Goal: Task Accomplishment & Management: Manage account settings

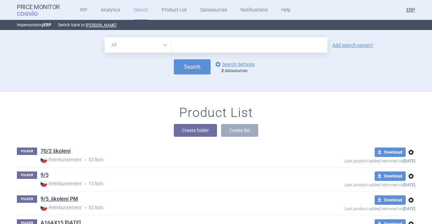
scroll to position [9083, 0]
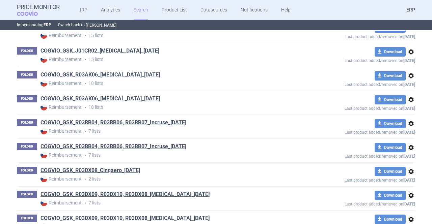
click at [173, 215] on link "COGVIO_GSK_R03DX09, R03DX10, R03DX08_[MEDICAL_DATA]_[DATE]" at bounding box center [124, 218] width 169 height 7
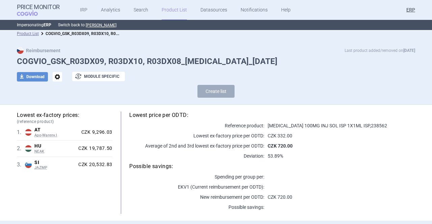
scroll to position [3, 0]
drag, startPoint x: 99, startPoint y: 61, endPoint x: 67, endPoint y: 57, distance: 32.3
click at [67, 57] on h1 "COGVIO_GSK_R03DX09, R03DX10, R03DX08_[MEDICAL_DATA]_[DATE]" at bounding box center [216, 62] width 398 height 10
click at [163, 11] on link "Product List" at bounding box center [174, 10] width 25 height 20
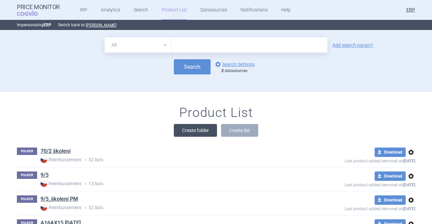
scroll to position [61, 0]
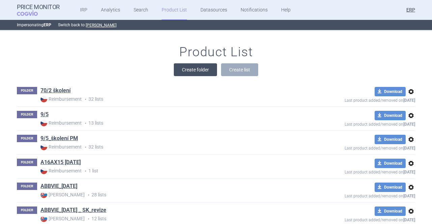
click at [179, 71] on button "Create folder" at bounding box center [195, 69] width 43 height 13
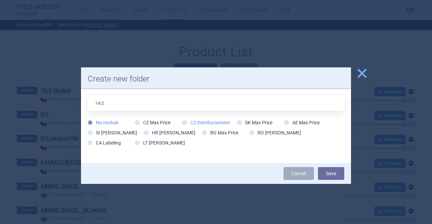
type input "14/2"
click at [196, 125] on label "CZ Reimbursement" at bounding box center [206, 122] width 48 height 7
click at [183, 120] on input "CZ Reimbursement" at bounding box center [186, 123] width 7 height 7
radio input "true"
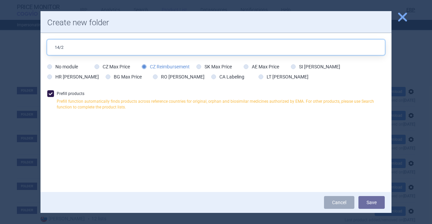
drag, startPoint x: 74, startPoint y: 46, endPoint x: 32, endPoint y: 44, distance: 41.2
click at [32, 224] on div "close Create new folder 14/2 No module CZ Max Price CZ Reimbursement SK Max Pri…" at bounding box center [216, 224] width 432 height 0
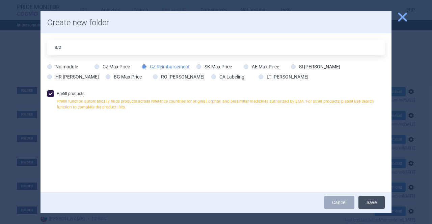
click at [368, 203] on button "Save" at bounding box center [371, 202] width 26 height 13
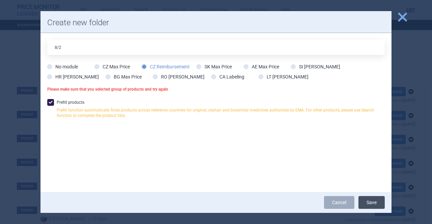
click at [369, 204] on button "Save" at bounding box center [371, 202] width 26 height 13
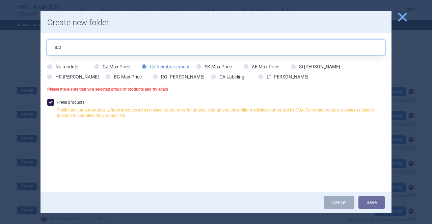
click at [109, 46] on input "8/2" at bounding box center [215, 47] width 337 height 15
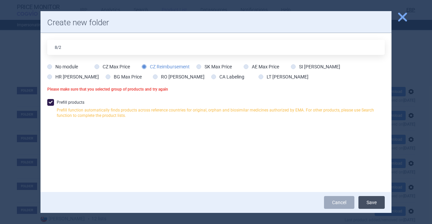
click at [369, 202] on button "Save" at bounding box center [371, 202] width 26 height 13
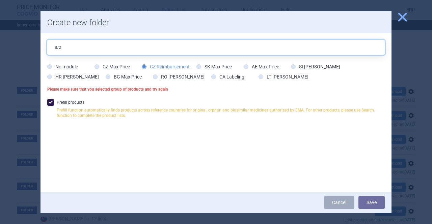
click at [53, 49] on input "8/2" at bounding box center [215, 47] width 337 height 15
type input "XXX 8/2"
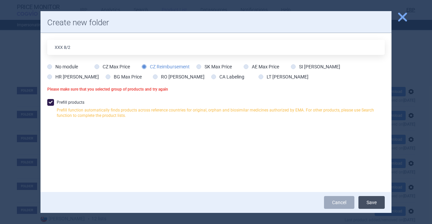
click at [368, 205] on button "Save" at bounding box center [371, 202] width 26 height 13
click at [399, 21] on span "close" at bounding box center [402, 17] width 12 height 12
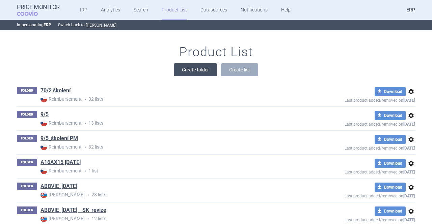
click at [188, 69] on button "Create folder" at bounding box center [195, 69] width 43 height 13
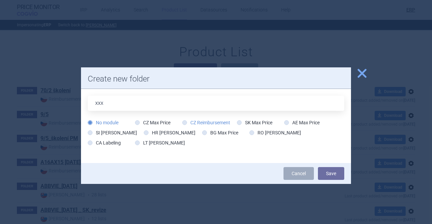
type input "XXX"
click at [198, 124] on label "CZ Reimbursement" at bounding box center [206, 122] width 48 height 7
click at [189, 124] on input "CZ Reimbursement" at bounding box center [186, 123] width 7 height 7
radio input "true"
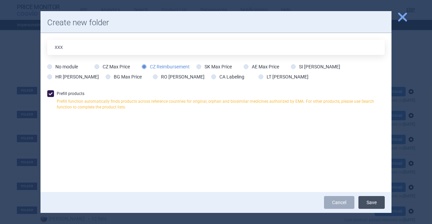
click at [368, 202] on button "Save" at bounding box center [371, 202] width 26 height 13
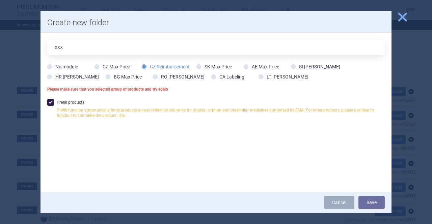
click at [153, 91] on p "Please make sure that you selected group of products and try again" at bounding box center [215, 89] width 337 height 5
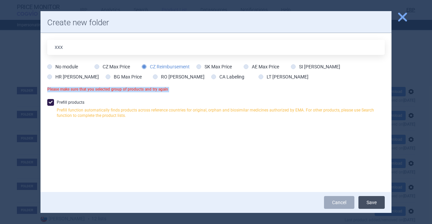
click at [372, 201] on button "Save" at bounding box center [371, 202] width 26 height 13
click at [404, 17] on span "close" at bounding box center [402, 17] width 12 height 12
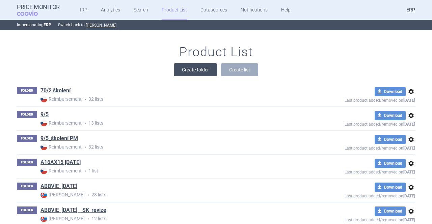
click at [189, 71] on button "Create folder" at bounding box center [195, 69] width 43 height 13
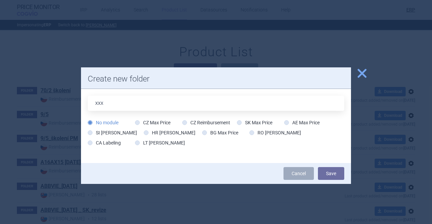
type input "XXX"
click at [200, 122] on label "CZ Reimbursement" at bounding box center [206, 122] width 48 height 7
click at [183, 120] on input "CZ Reimbursement" at bounding box center [186, 123] width 7 height 7
radio input "true"
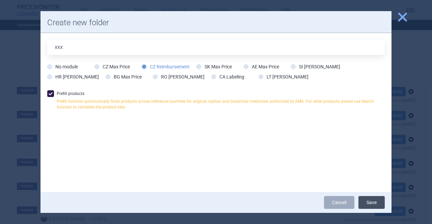
click at [370, 198] on button "Save" at bounding box center [371, 202] width 26 height 13
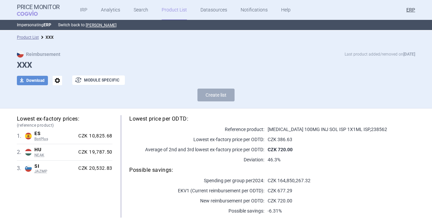
click at [58, 81] on span "options" at bounding box center [57, 80] width 9 height 9
click at [63, 120] on button "Delete" at bounding box center [55, 121] width 22 height 10
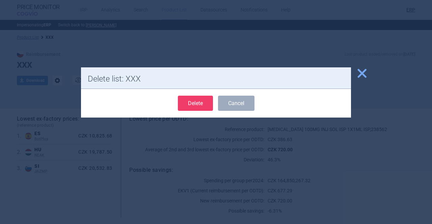
click at [184, 101] on button "Delete" at bounding box center [195, 103] width 35 height 15
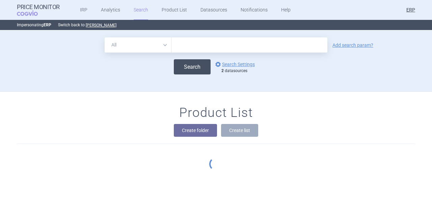
click at [184, 67] on button "Search" at bounding box center [192, 66] width 37 height 15
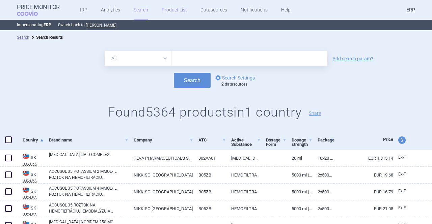
click at [171, 8] on link "Product List" at bounding box center [174, 10] width 25 height 20
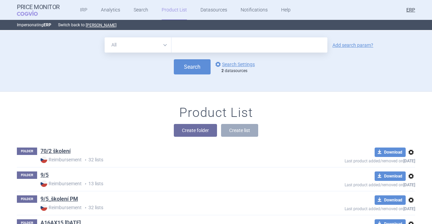
scroll to position [61, 0]
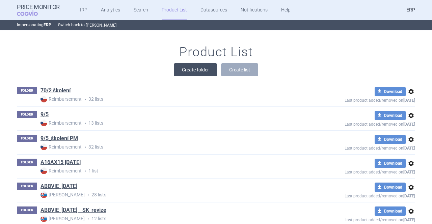
click at [194, 73] on button "Create folder" at bounding box center [195, 69] width 43 height 13
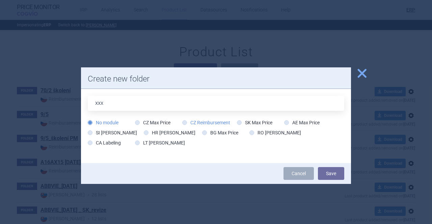
type input "XXX"
click at [195, 124] on label "CZ Reimbursement" at bounding box center [206, 122] width 48 height 7
click at [183, 120] on input "CZ Reimbursement" at bounding box center [186, 123] width 7 height 7
radio input "true"
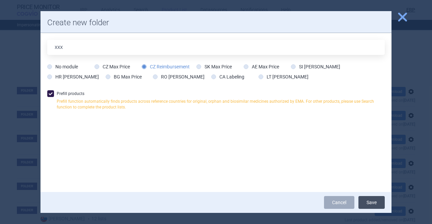
click at [370, 204] on button "Save" at bounding box center [371, 202] width 26 height 13
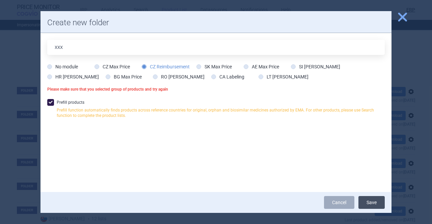
click at [368, 203] on button "Save" at bounding box center [371, 202] width 26 height 13
click at [402, 20] on span "close" at bounding box center [402, 17] width 12 height 12
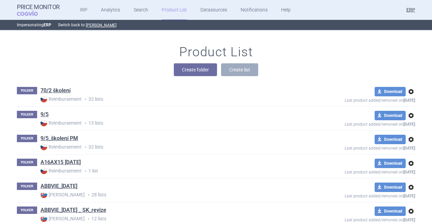
scroll to position [0, 0]
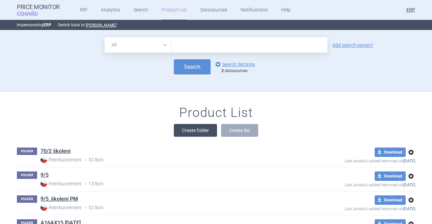
click at [193, 127] on button "Create folder" at bounding box center [195, 130] width 43 height 13
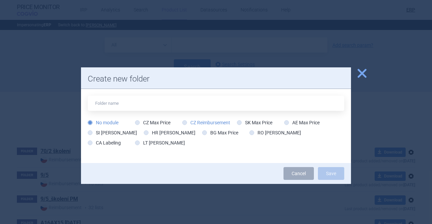
click at [193, 124] on label "CZ Reimbursement" at bounding box center [206, 122] width 48 height 7
click at [189, 124] on input "CZ Reimbursement" at bounding box center [186, 123] width 7 height 7
radio input "true"
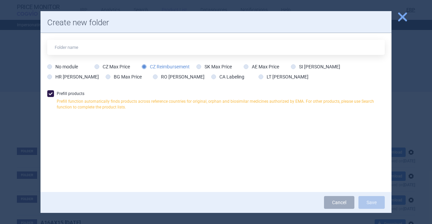
click at [401, 18] on span "close" at bounding box center [402, 17] width 12 height 12
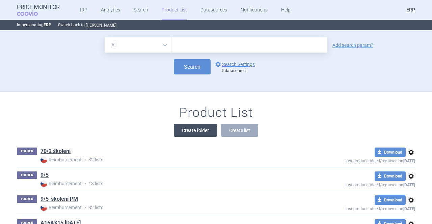
click at [186, 132] on button "Create folder" at bounding box center [195, 130] width 43 height 13
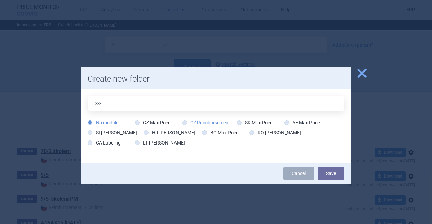
type input "xxx"
click at [197, 124] on label "CZ Reimbursement" at bounding box center [206, 122] width 48 height 7
click at [183, 120] on input "CZ Reimbursement" at bounding box center [186, 123] width 7 height 7
radio input "true"
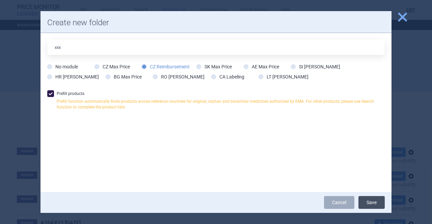
click at [376, 200] on button "Save" at bounding box center [371, 202] width 26 height 13
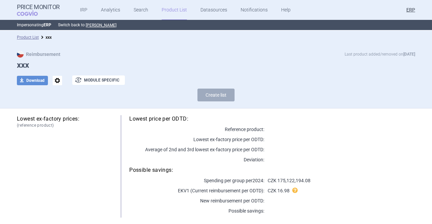
click at [54, 81] on span "options" at bounding box center [57, 80] width 9 height 9
click at [59, 122] on button "Delete" at bounding box center [55, 121] width 22 height 10
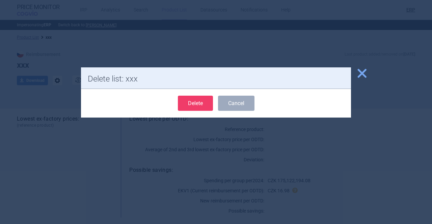
click at [185, 112] on div "Delete Cancel" at bounding box center [216, 103] width 270 height 29
click at [185, 111] on button "Delete" at bounding box center [195, 103] width 35 height 15
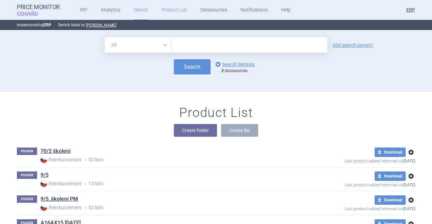
click at [174, 11] on link "Product List" at bounding box center [174, 10] width 25 height 20
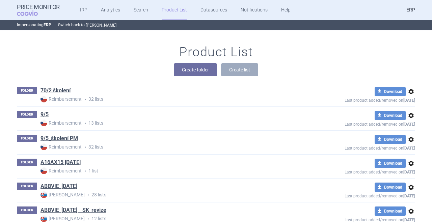
scroll to position [9107, 0]
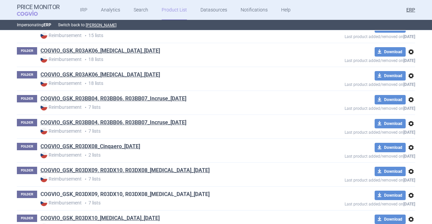
click at [175, 191] on link "COGVIO_GSK_R03DX09, R03DX10, R03DX08_[MEDICAL_DATA]_[DATE]" at bounding box center [124, 194] width 169 height 7
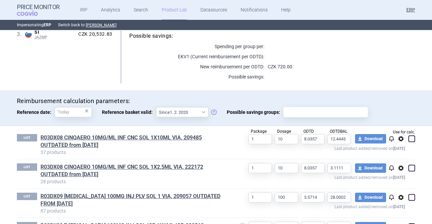
scroll to position [229, 0]
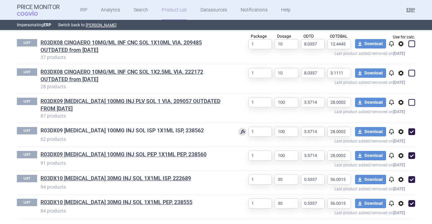
click at [157, 129] on link "R03DX09 [MEDICAL_DATA] 100MG INJ SOL ISP 1X1ML ISP, 238562" at bounding box center [121, 130] width 163 height 7
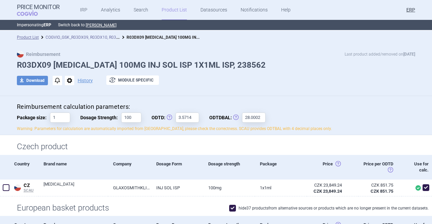
click at [102, 38] on link "COGVIO_GSK_R03DX09, R03DX10, R03DX08_[MEDICAL_DATA]_[DATE]" at bounding box center [109, 37] width 127 height 6
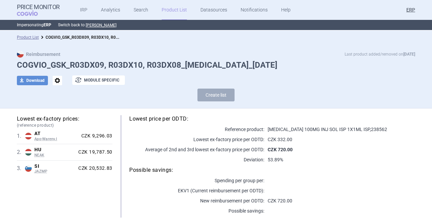
select select "[DATE]"
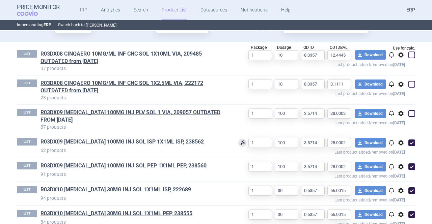
scroll to position [229, 0]
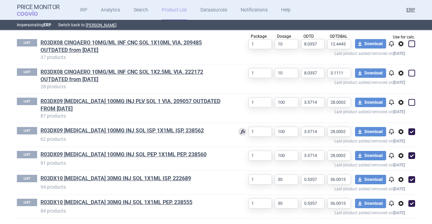
click at [174, 8] on link "Product List" at bounding box center [174, 10] width 25 height 20
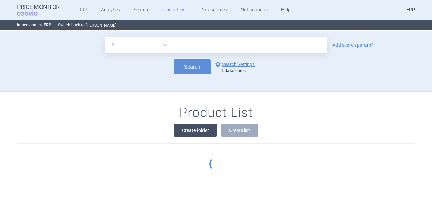
click at [191, 131] on button "Create folder" at bounding box center [195, 130] width 43 height 13
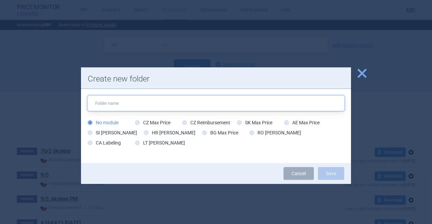
click at [126, 104] on input "text" at bounding box center [216, 103] width 256 height 15
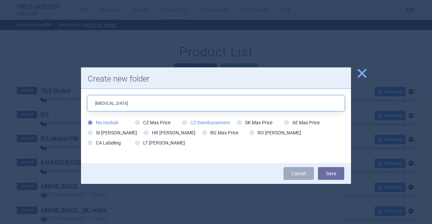
type input "[MEDICAL_DATA]"
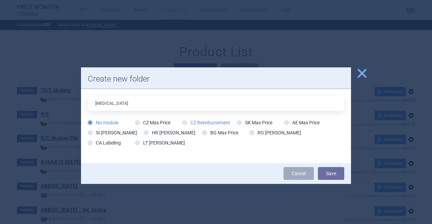
click at [198, 122] on label "CZ Reimbursement" at bounding box center [206, 122] width 48 height 7
click at [183, 120] on input "CZ Reimbursement" at bounding box center [186, 123] width 7 height 7
radio input "true"
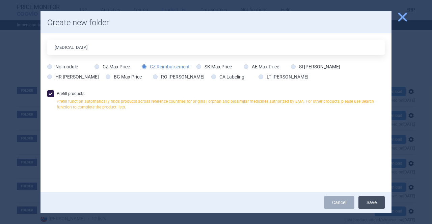
click at [372, 201] on button "Save" at bounding box center [371, 202] width 26 height 13
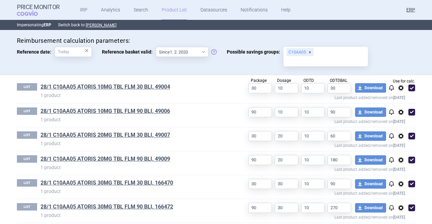
scroll to position [230, 0]
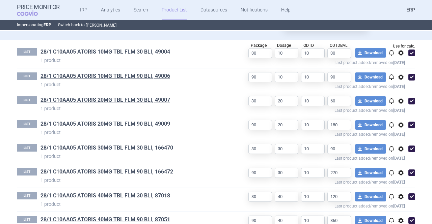
click at [62, 51] on link "28/1 C10AA05 ATORIS 10MG TBL FLM 30 BLI, 49004" at bounding box center [105, 51] width 130 height 7
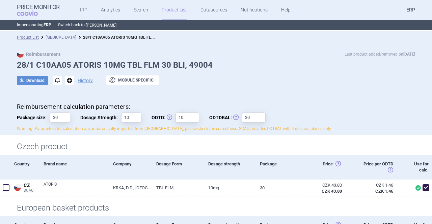
click at [54, 36] on link "[MEDICAL_DATA]" at bounding box center [61, 37] width 31 height 5
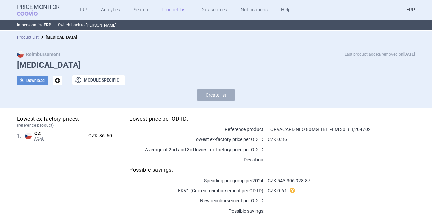
select select "[DATE]"
drag, startPoint x: 267, startPoint y: 128, endPoint x: 300, endPoint y: 123, distance: 33.4
click at [300, 123] on div "Lowest price per ODTD: Reference product: TORVACARD NEO 80MG TBL FLM 30 BLI , 2…" at bounding box center [263, 166] width 303 height 103
click at [136, 188] on p "EKV1 (Current reimbursement per ODTD):" at bounding box center [196, 191] width 135 height 7
click at [172, 13] on link "Product List" at bounding box center [174, 10] width 25 height 20
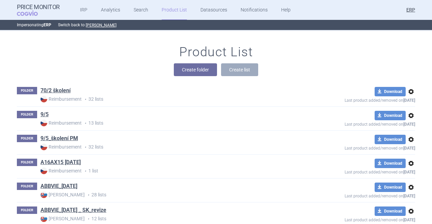
scroll to position [9130, 0]
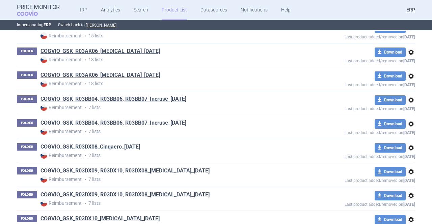
click at [176, 191] on link "COGVIO_GSK_R03DX09, R03DX10, R03DX08_[MEDICAL_DATA]_[DATE]" at bounding box center [124, 194] width 169 height 7
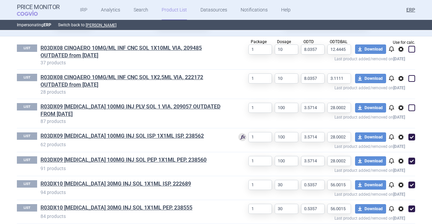
scroll to position [229, 0]
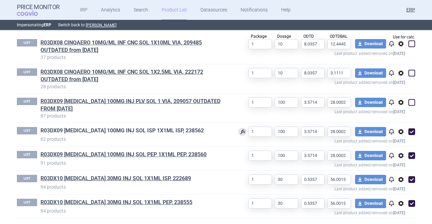
click at [170, 130] on link "R03DX09 [MEDICAL_DATA] 100MG INJ SOL ISP 1X1ML ISP, 238562" at bounding box center [121, 130] width 163 height 7
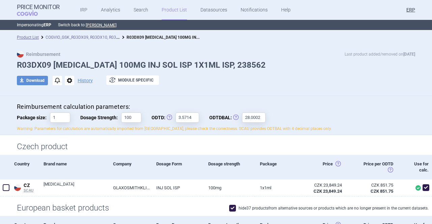
click at [83, 38] on link "COGVIO_GSK_R03DX09, R03DX10, R03DX08_[MEDICAL_DATA]_[DATE]" at bounding box center [109, 37] width 127 height 6
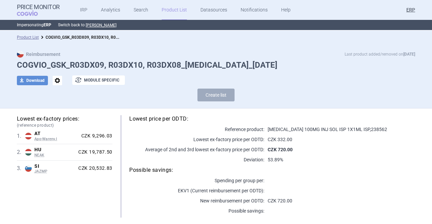
select select "[DATE]"
click at [35, 83] on button "download Download" at bounding box center [32, 80] width 31 height 9
select select "EUR"
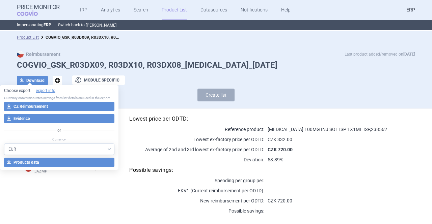
click at [146, 79] on div "download Download options exchange Module specific" at bounding box center [216, 81] width 398 height 10
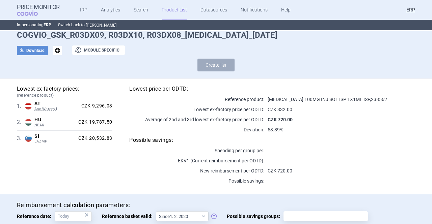
scroll to position [30, 0]
drag, startPoint x: 265, startPoint y: 127, endPoint x: 290, endPoint y: 135, distance: 26.2
click at [290, 135] on div "Lowest price per ODTD: Reference product: [MEDICAL_DATA] 100MG INJ SOL ISP 1X1M…" at bounding box center [263, 136] width 303 height 103
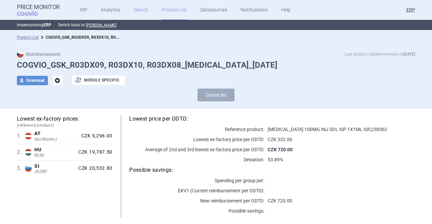
click at [140, 11] on link "Search" at bounding box center [141, 10] width 15 height 20
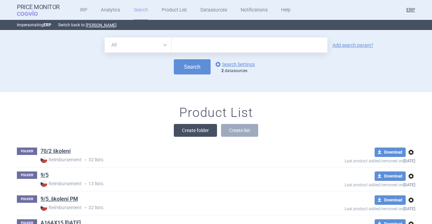
click at [192, 130] on button "Create folder" at bounding box center [195, 130] width 43 height 13
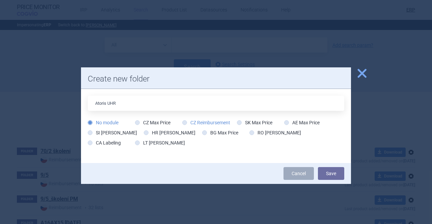
type input "Atoris UHR"
click at [195, 124] on label "CZ Reimbursement" at bounding box center [206, 122] width 48 height 7
click at [183, 120] on input "CZ Reimbursement" at bounding box center [186, 123] width 7 height 7
radio input "true"
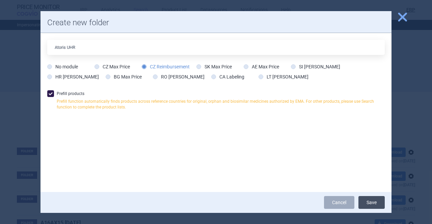
click at [374, 206] on button "Save" at bounding box center [371, 202] width 26 height 13
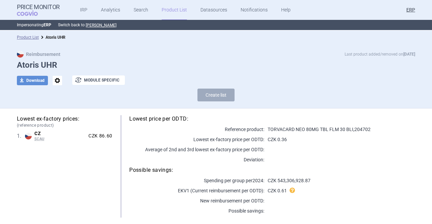
click at [168, 17] on link "Product List" at bounding box center [174, 10] width 25 height 20
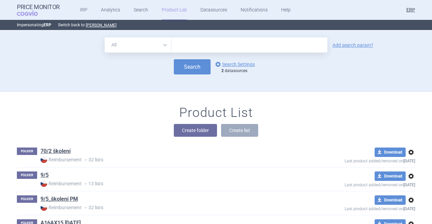
scroll to position [9154, 0]
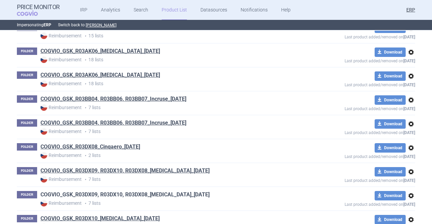
click at [179, 191] on link "COGVIO_GSK_R03DX09, R03DX10, R03DX08_[MEDICAL_DATA]_[DATE]" at bounding box center [124, 194] width 169 height 7
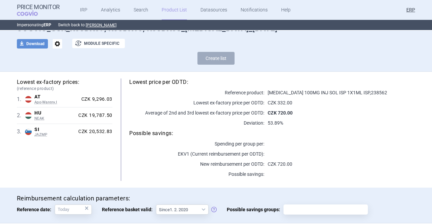
scroll to position [37, 0]
click at [272, 123] on p "53.89%" at bounding box center [339, 122] width 151 height 7
click at [101, 99] on div "CZK 9,296.03" at bounding box center [96, 99] width 34 height 6
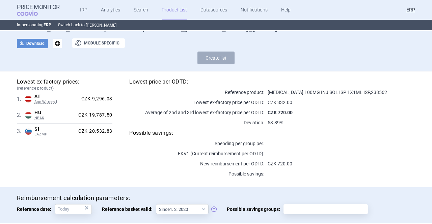
click at [119, 105] on div "Lowest price per ODTD: Reference product: [MEDICAL_DATA] 100MG INJ SOL ISP 1X1M…" at bounding box center [263, 129] width 303 height 103
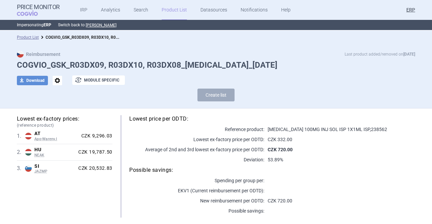
click at [171, 10] on link "Product List" at bounding box center [174, 10] width 25 height 20
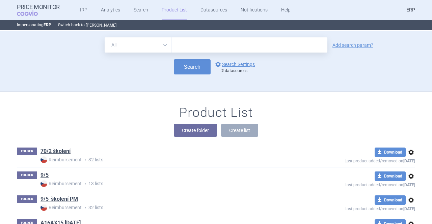
scroll to position [8653, 0]
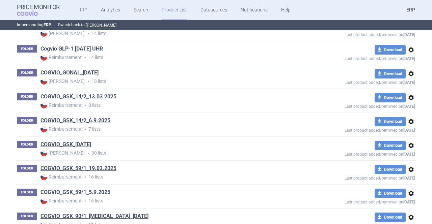
click at [100, 189] on link "COGVIO_GSK_59/1_5.9.2025" at bounding box center [75, 192] width 70 height 7
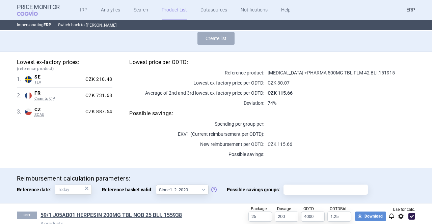
scroll to position [70, 0]
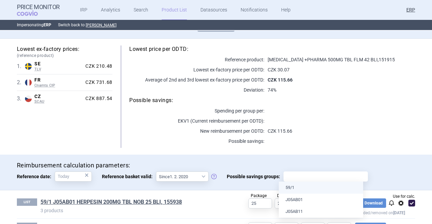
click at [303, 178] on input "Possible savings groups:" at bounding box center [326, 176] width 80 height 9
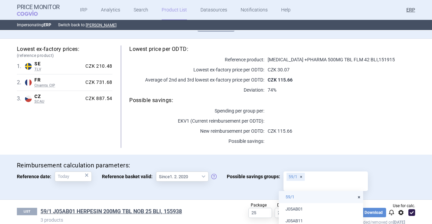
click at [306, 184] on body "Price Monitor COGVIO IRP Analytics Search Product List Datasources Notification…" at bounding box center [216, 112] width 432 height 224
click at [310, 149] on div "Lowest ex-factory prices: (reference product) 1 . SE TLV Sweden TLV Online data…" at bounding box center [215, 97] width 425 height 116
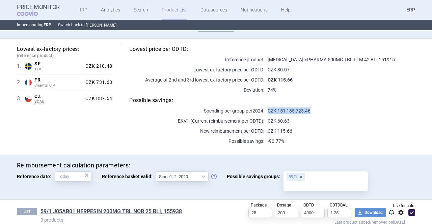
drag, startPoint x: 265, startPoint y: 110, endPoint x: 314, endPoint y: 111, distance: 49.3
click at [314, 111] on p "CZK 151,185,723.46" at bounding box center [339, 111] width 151 height 7
drag, startPoint x: 276, startPoint y: 131, endPoint x: 289, endPoint y: 131, distance: 13.8
click at [289, 131] on p "CZK 115.66" at bounding box center [339, 131] width 151 height 7
click at [304, 128] on p "CZK 115.66" at bounding box center [339, 131] width 151 height 7
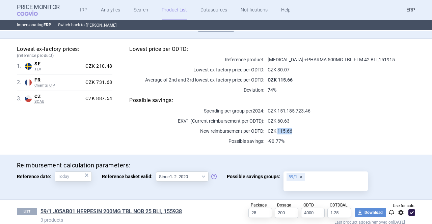
drag, startPoint x: 276, startPoint y: 131, endPoint x: 290, endPoint y: 130, distance: 13.8
click at [290, 130] on p "CZK 115.66" at bounding box center [339, 131] width 151 height 7
drag, startPoint x: 269, startPoint y: 79, endPoint x: 302, endPoint y: 84, distance: 33.2
click at [302, 84] on div "Lowest price per ODTD: Reference product: [MEDICAL_DATA] +PHARMA 500MG TBL FLM …" at bounding box center [263, 97] width 303 height 103
click at [281, 118] on p "CZK 60.63" at bounding box center [339, 121] width 151 height 7
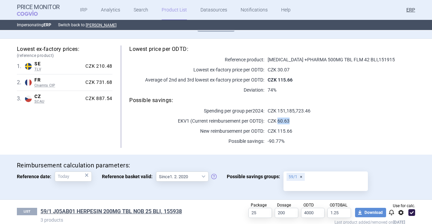
drag, startPoint x: 275, startPoint y: 120, endPoint x: 291, endPoint y: 122, distance: 16.0
click at [291, 122] on p "CZK 60.63" at bounding box center [339, 121] width 151 height 7
click at [298, 124] on p "CZK 60.63" at bounding box center [339, 121] width 151 height 7
drag, startPoint x: 276, startPoint y: 110, endPoint x: 308, endPoint y: 109, distance: 32.4
click at [308, 109] on p "CZK 151,185,723.46" at bounding box center [339, 111] width 151 height 7
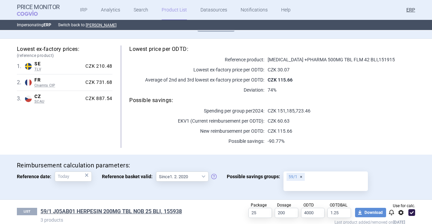
click at [279, 122] on p "CZK 60.63" at bounding box center [339, 121] width 151 height 7
drag, startPoint x: 263, startPoint y: 140, endPoint x: 280, endPoint y: 136, distance: 17.7
click at [280, 136] on div "Lowest price per ODTD: Reference product: [MEDICAL_DATA] +PHARMA 500MG TBL FLM …" at bounding box center [263, 97] width 303 height 103
click at [301, 135] on div "Lowest price per ODTD: Reference product: [MEDICAL_DATA] +PHARMA 500MG TBL FLM …" at bounding box center [263, 97] width 303 height 103
